Goal: Navigation & Orientation: Find specific page/section

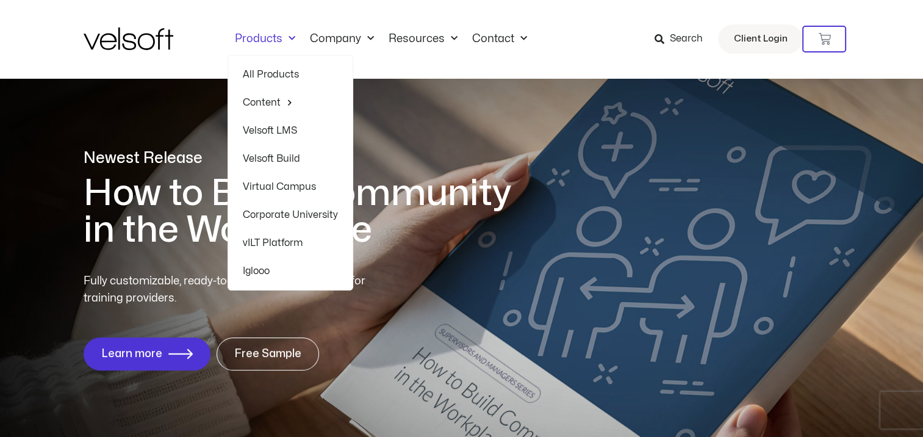
click at [264, 39] on link "Products" at bounding box center [264, 38] width 75 height 13
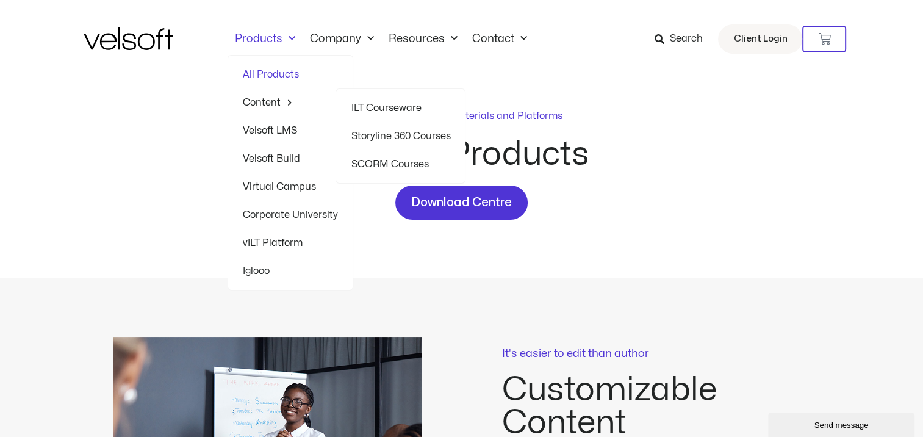
click at [266, 100] on link "Content" at bounding box center [290, 102] width 95 height 28
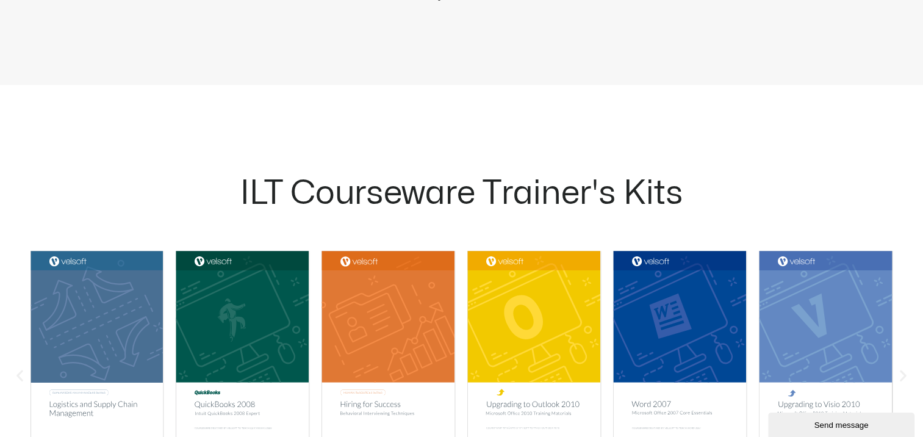
scroll to position [1098, 0]
